Goal: Information Seeking & Learning: Learn about a topic

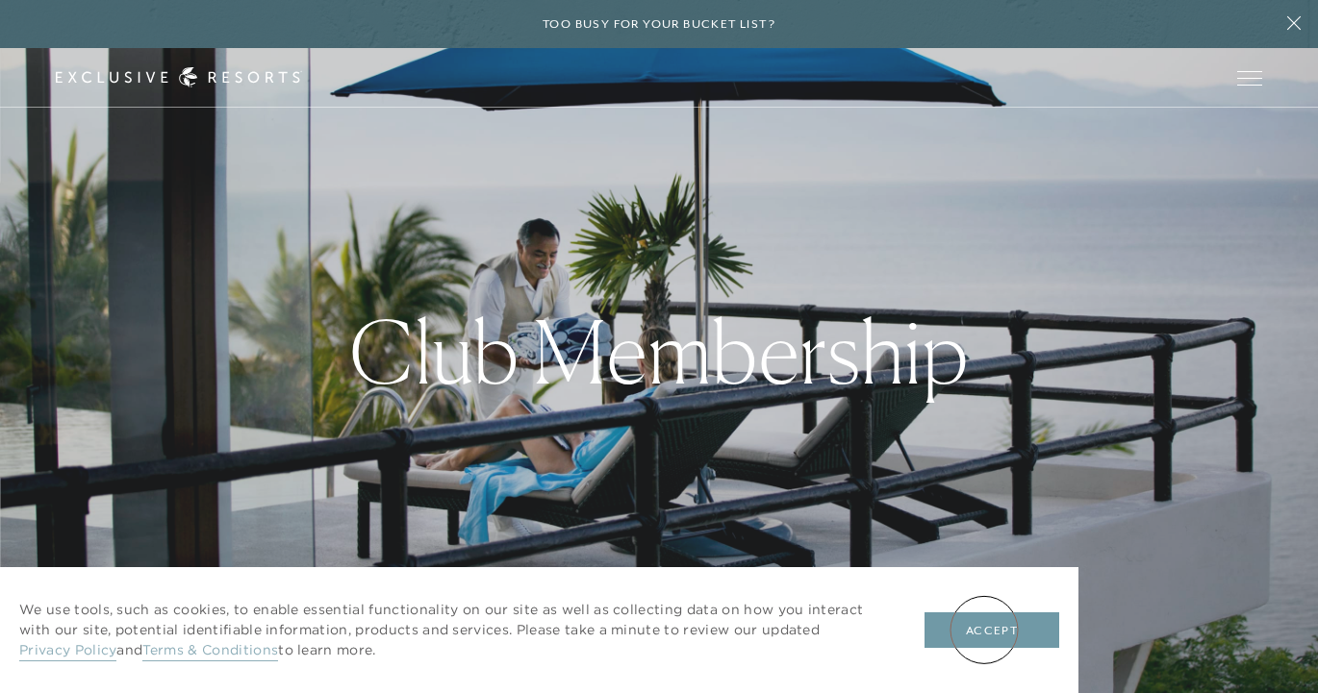
click at [984, 630] on button "Accept" at bounding box center [991, 631] width 135 height 37
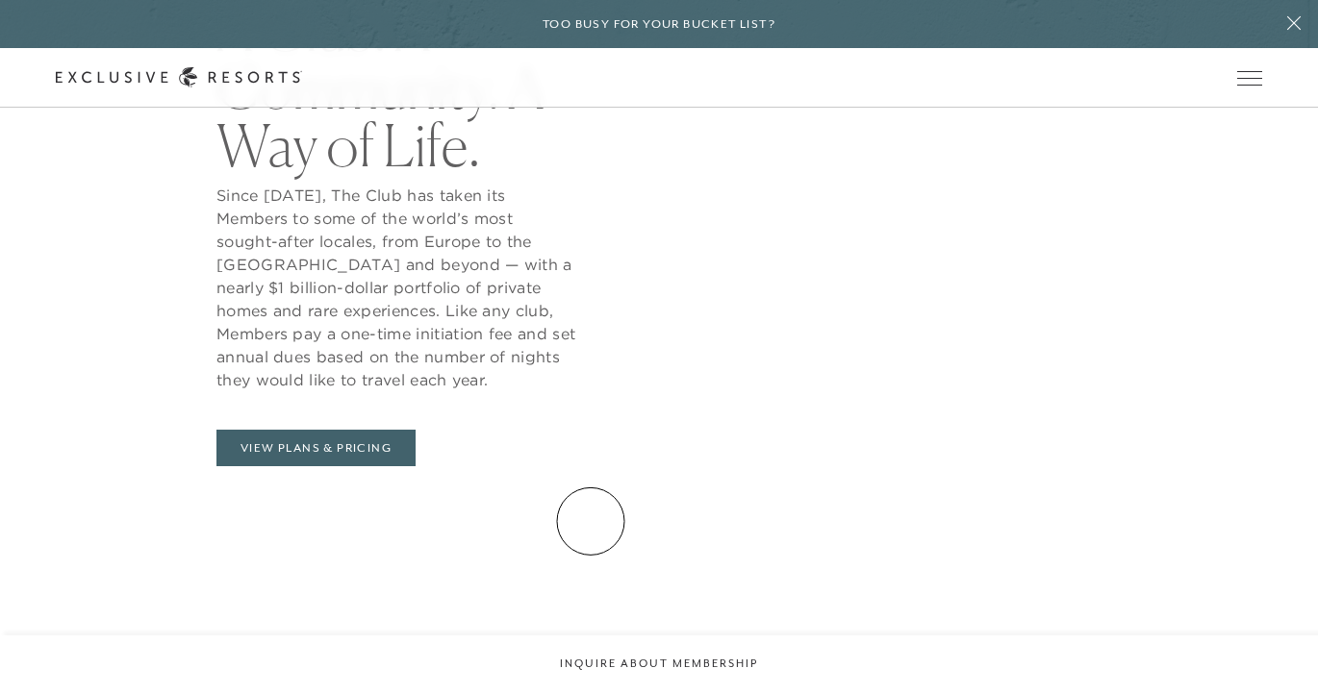
scroll to position [880, 0]
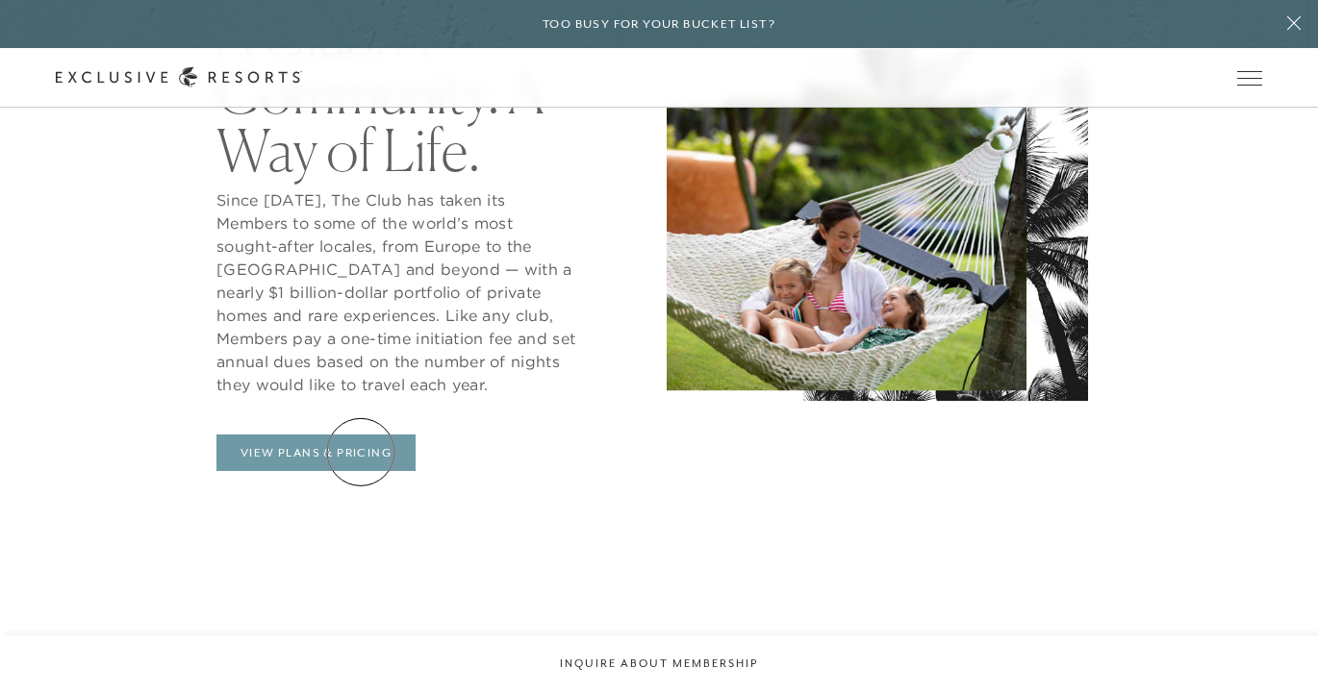
click at [361, 452] on link "View Plans & Pricing" at bounding box center [315, 453] width 199 height 37
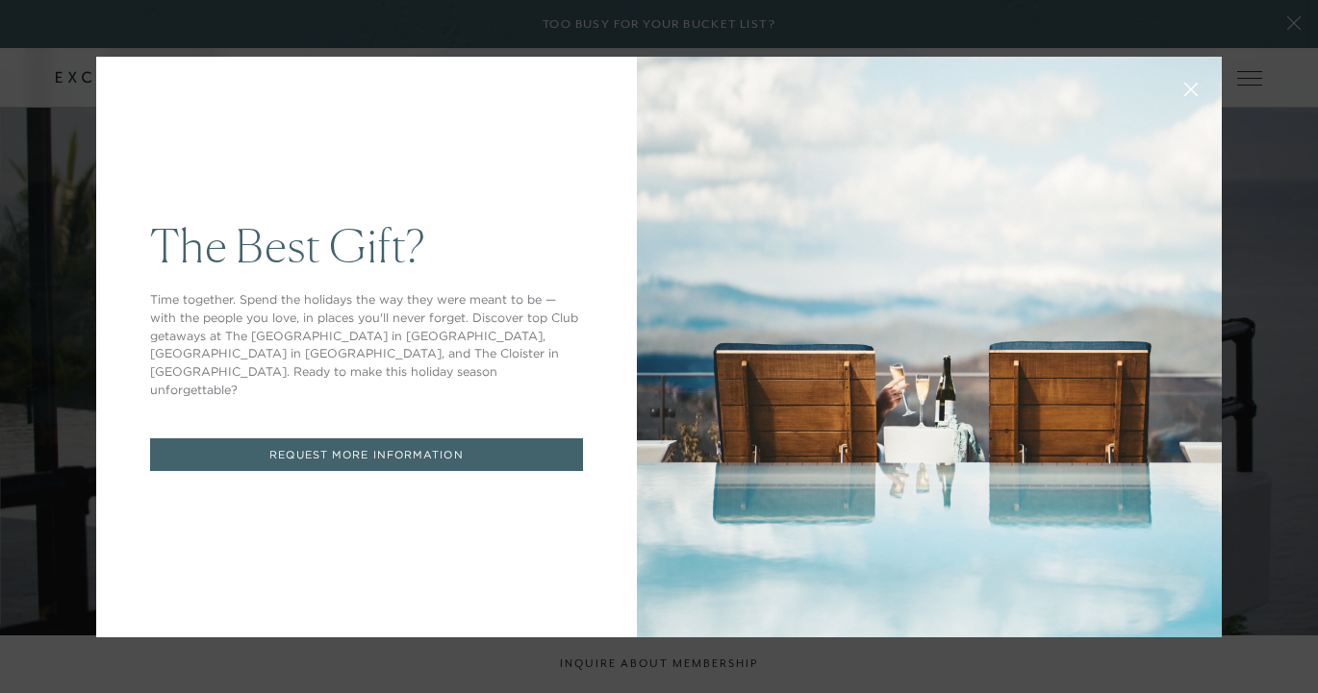
scroll to position [880, 0]
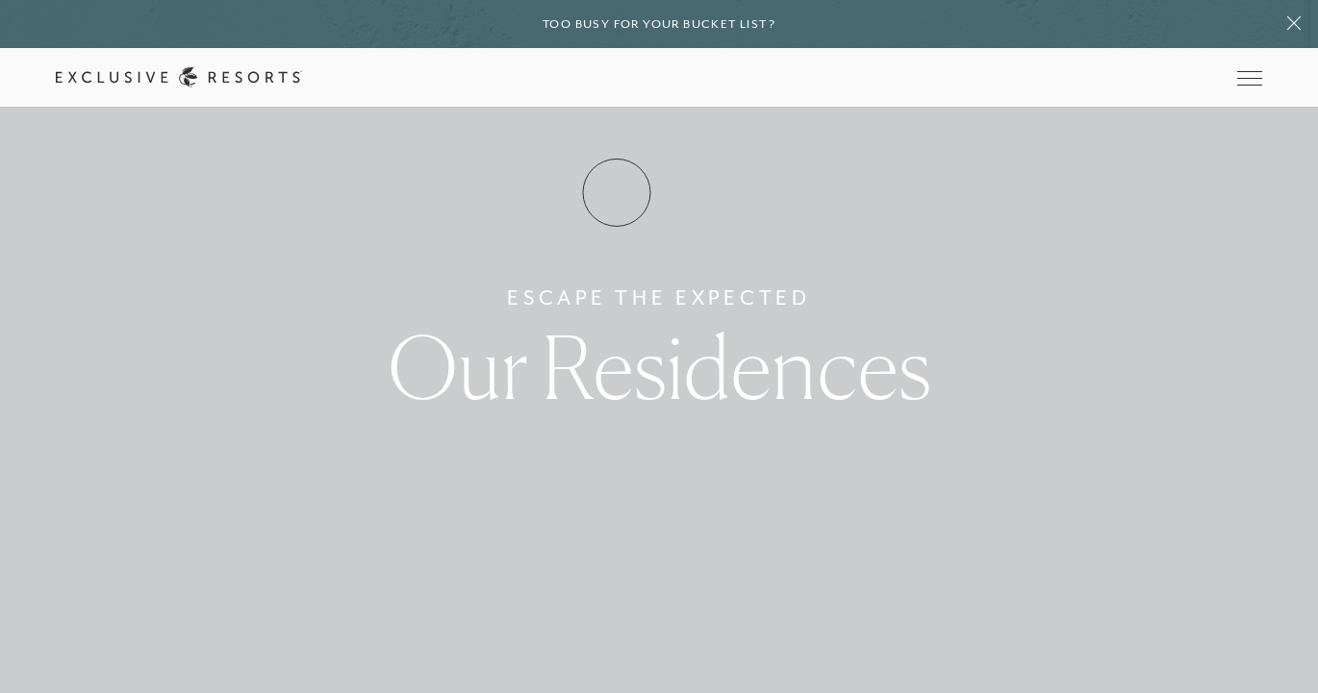
click at [0, 0] on link "How it works" at bounding box center [0, 0] width 0 height 0
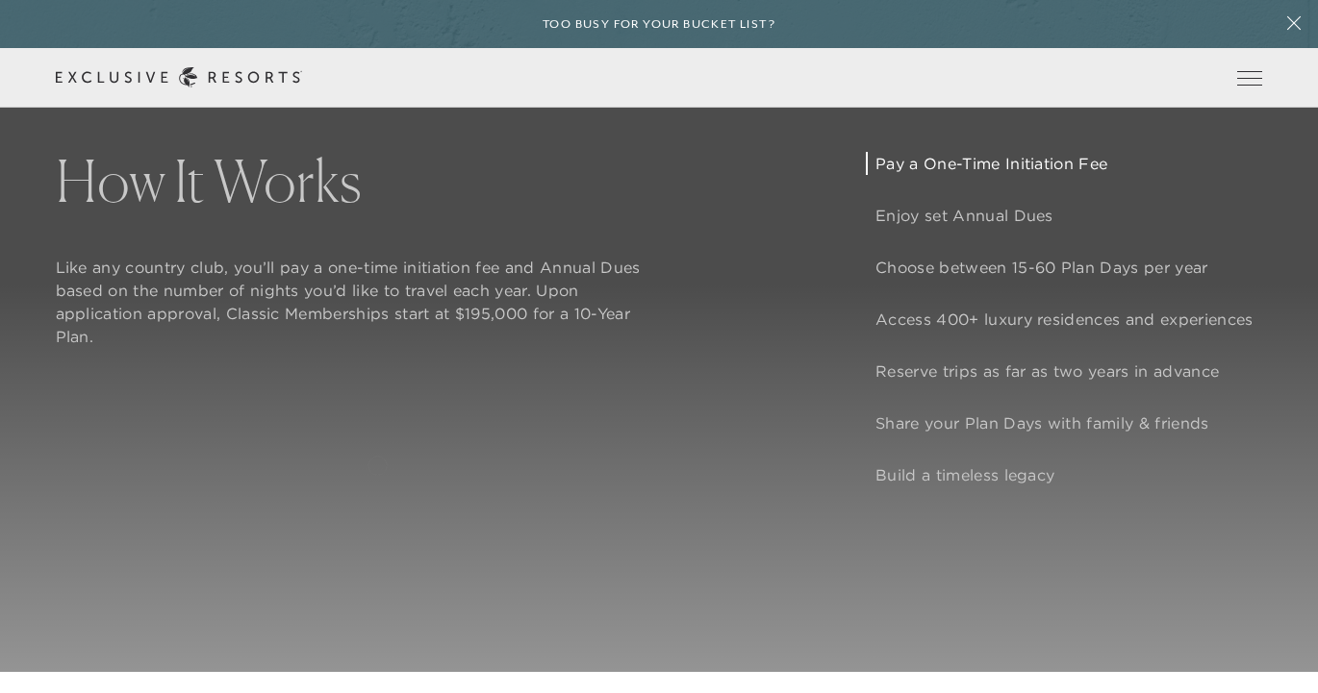
scroll to position [1534, 0]
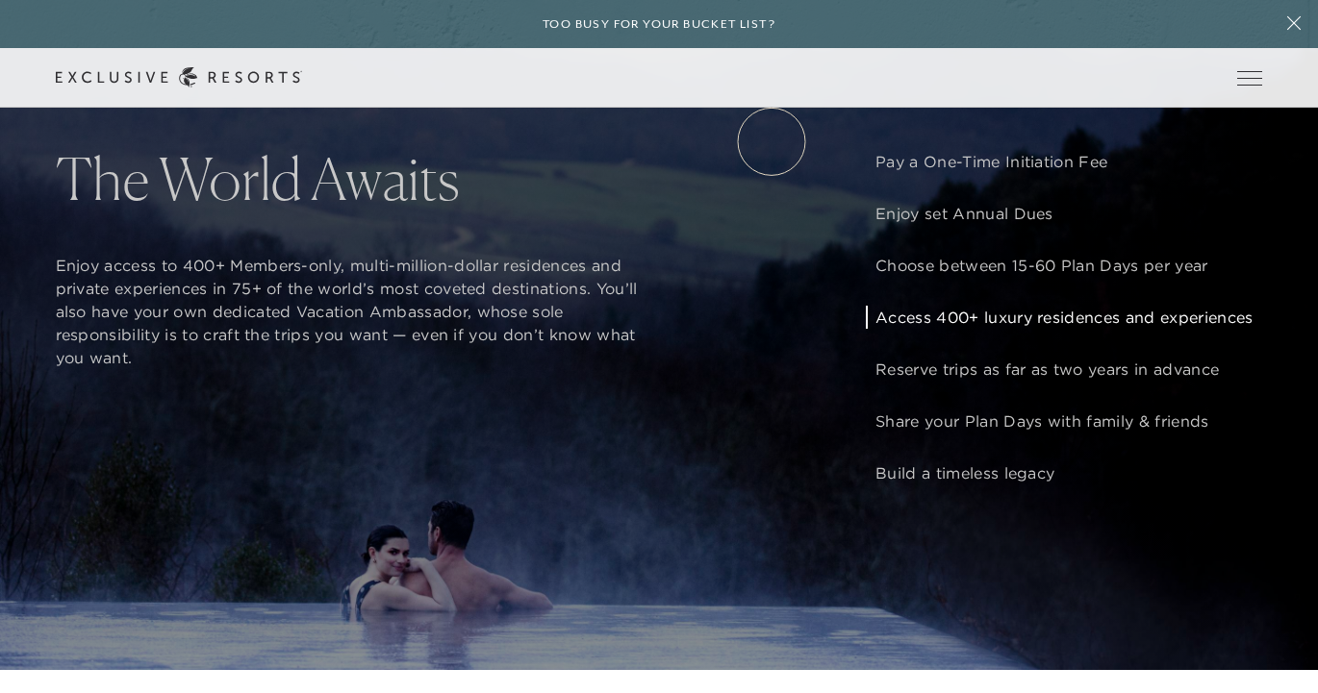
click at [0, 0] on link "VIP Benefits" at bounding box center [0, 0] width 0 height 0
